Goal: Connect with others: Connect with others

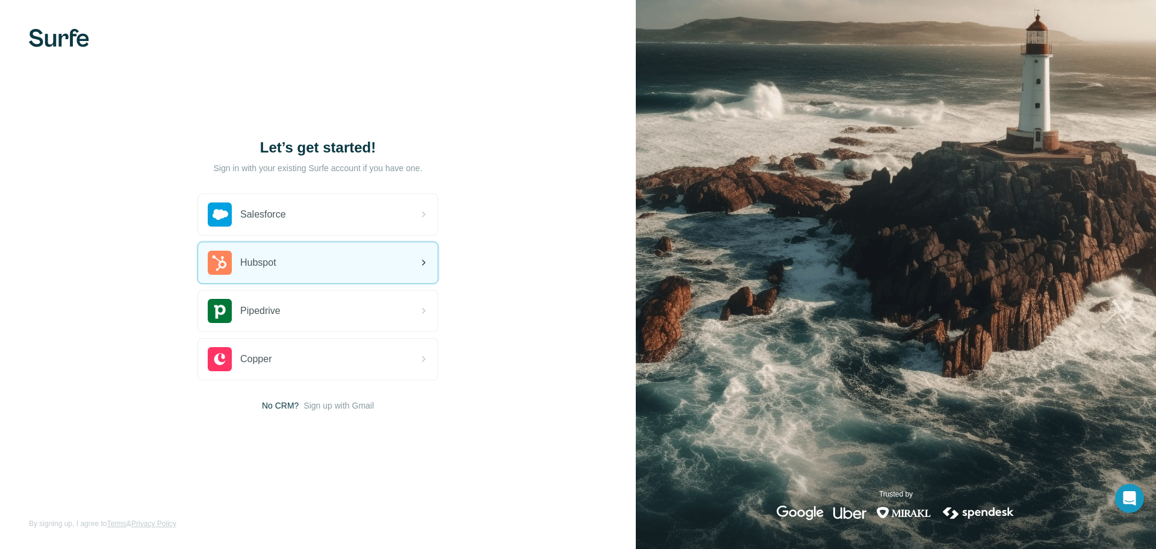
click at [368, 268] on div "Hubspot" at bounding box center [318, 262] width 240 height 41
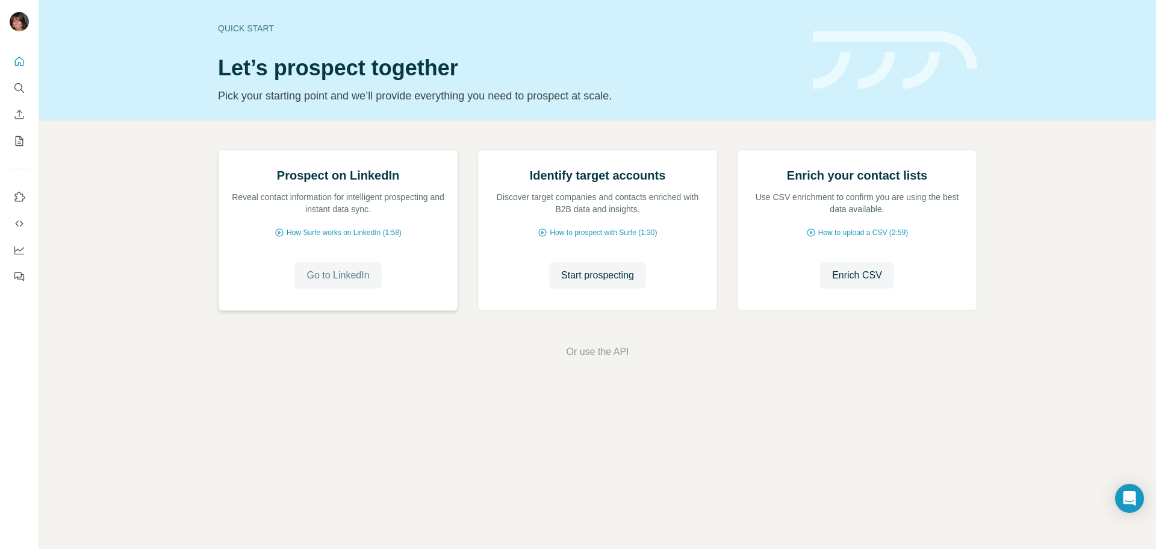
click at [340, 282] on span "Go to LinkedIn" at bounding box center [338, 275] width 63 height 14
